Goal: Complete application form

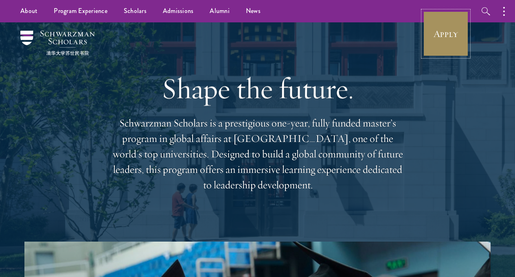
click at [413, 33] on link "Apply" at bounding box center [446, 34] width 46 height 46
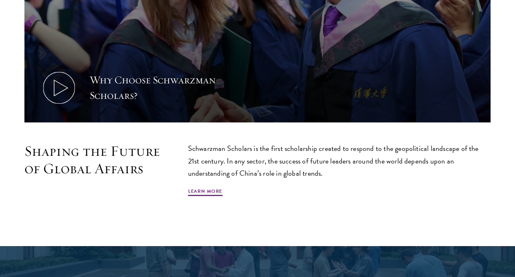
scroll to position [433, 0]
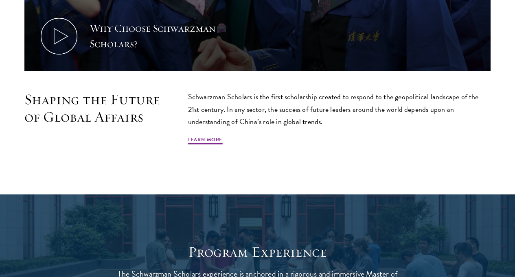
click at [235, 126] on p "Schwarzman Scholars is the first scholarship created to respond to the geopolit…" at bounding box center [339, 109] width 303 height 37
click at [239, 137] on div "Schwarzman Scholars is the first scholarship created to respond to the geopolit…" at bounding box center [339, 118] width 303 height 55
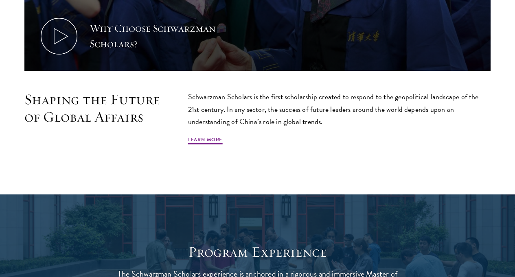
click at [239, 137] on div "Schwarzman Scholars is the first scholarship created to respond to the geopolit…" at bounding box center [339, 118] width 303 height 55
click at [252, 113] on p "Schwarzman Scholars is the first scholarship created to respond to the geopolit…" at bounding box center [339, 109] width 303 height 37
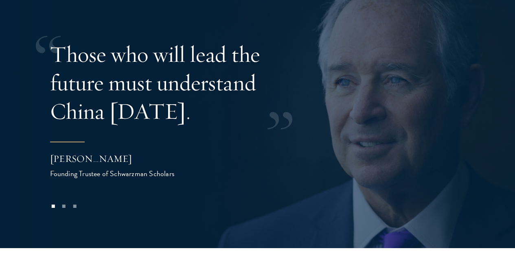
scroll to position [1550, 0]
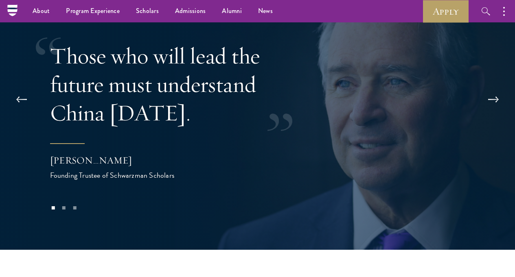
click at [125, 154] on div "[PERSON_NAME]" at bounding box center [131, 161] width 163 height 14
click at [124, 154] on div "[PERSON_NAME]" at bounding box center [131, 161] width 163 height 14
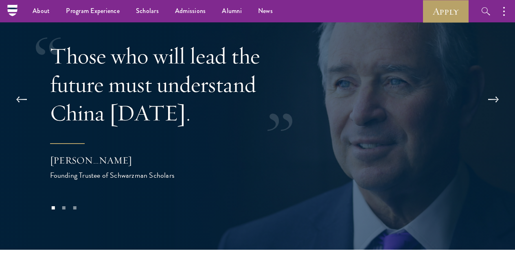
click at [124, 154] on div "[PERSON_NAME]" at bounding box center [131, 161] width 163 height 14
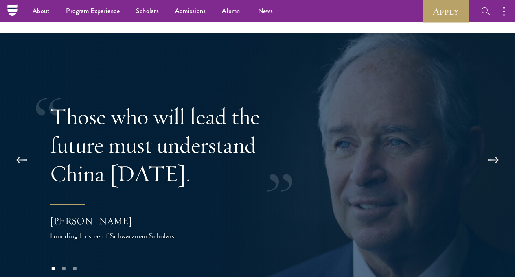
scroll to position [1470, 0]
